Goal: Find specific page/section: Find specific page/section

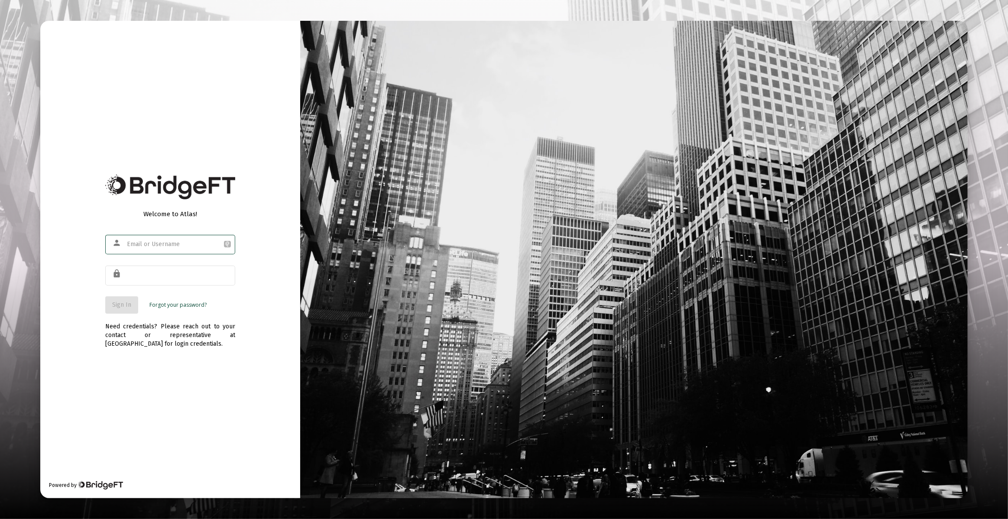
type input "[PERSON_NAME][EMAIL_ADDRESS][DOMAIN_NAME]"
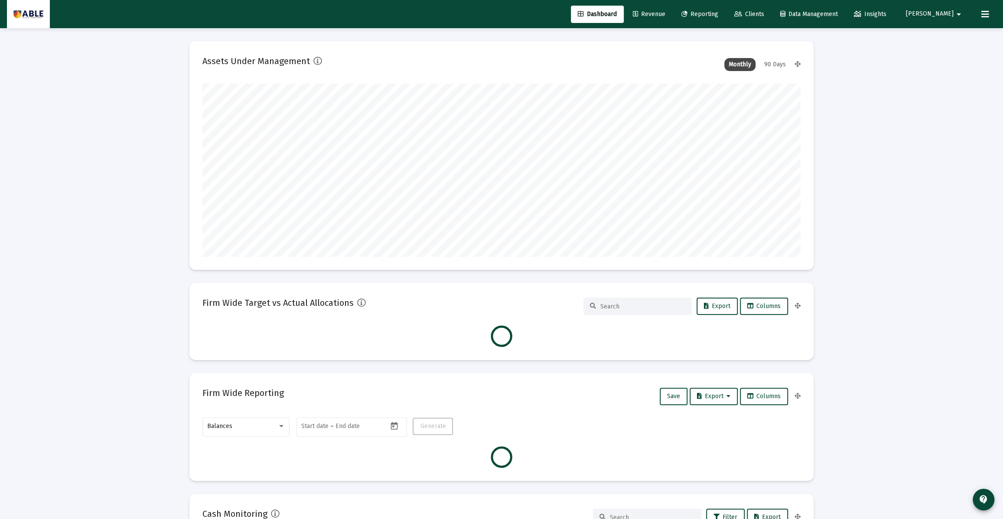
type input "[DATE]"
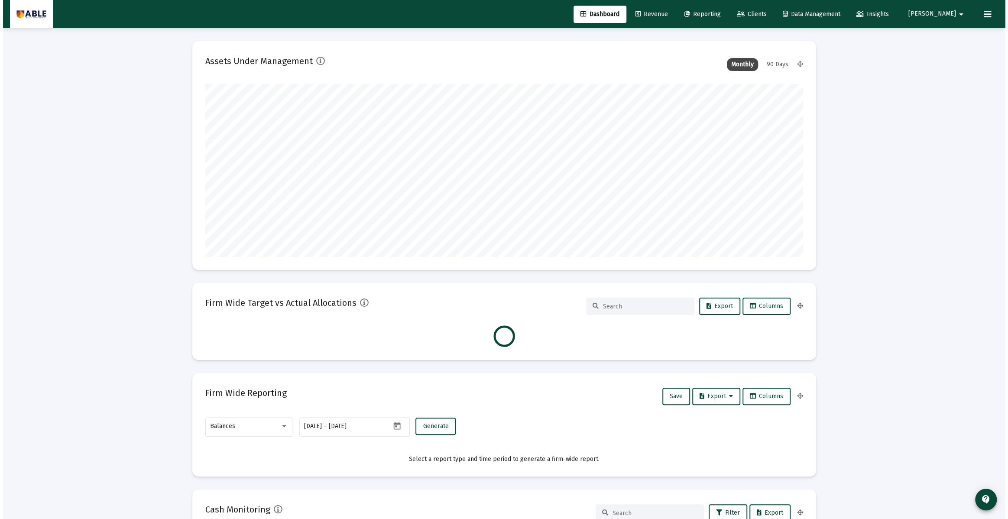
scroll to position [173, 279]
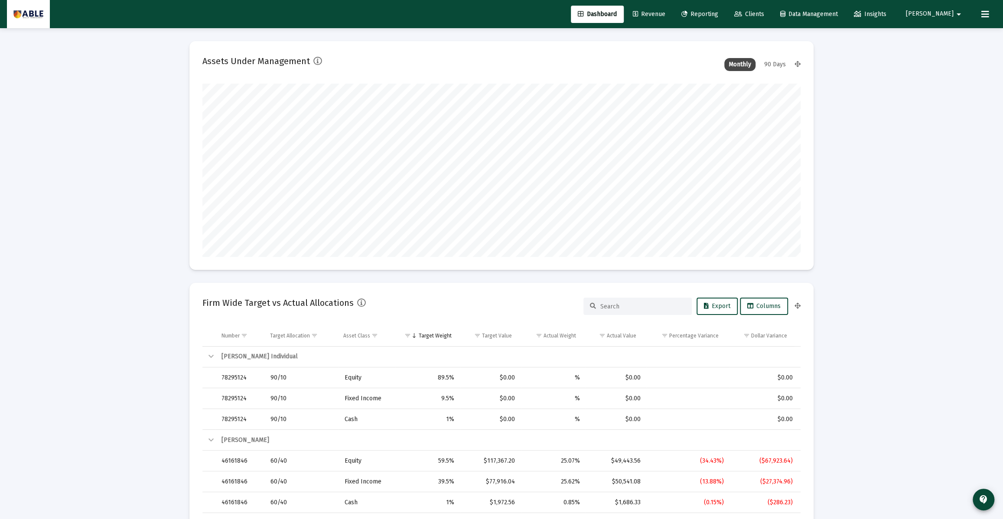
click at [764, 13] on span "Clients" at bounding box center [749, 13] width 30 height 7
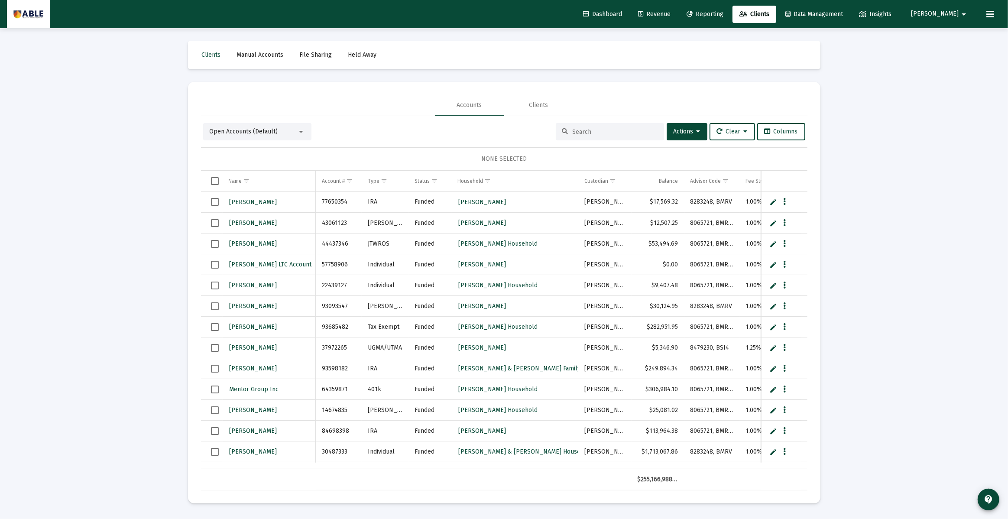
click at [567, 130] on div at bounding box center [610, 131] width 108 height 17
click at [573, 129] on input at bounding box center [615, 131] width 85 height 7
type input "[PERSON_NAME]"
